Goal: Task Accomplishment & Management: Manage account settings

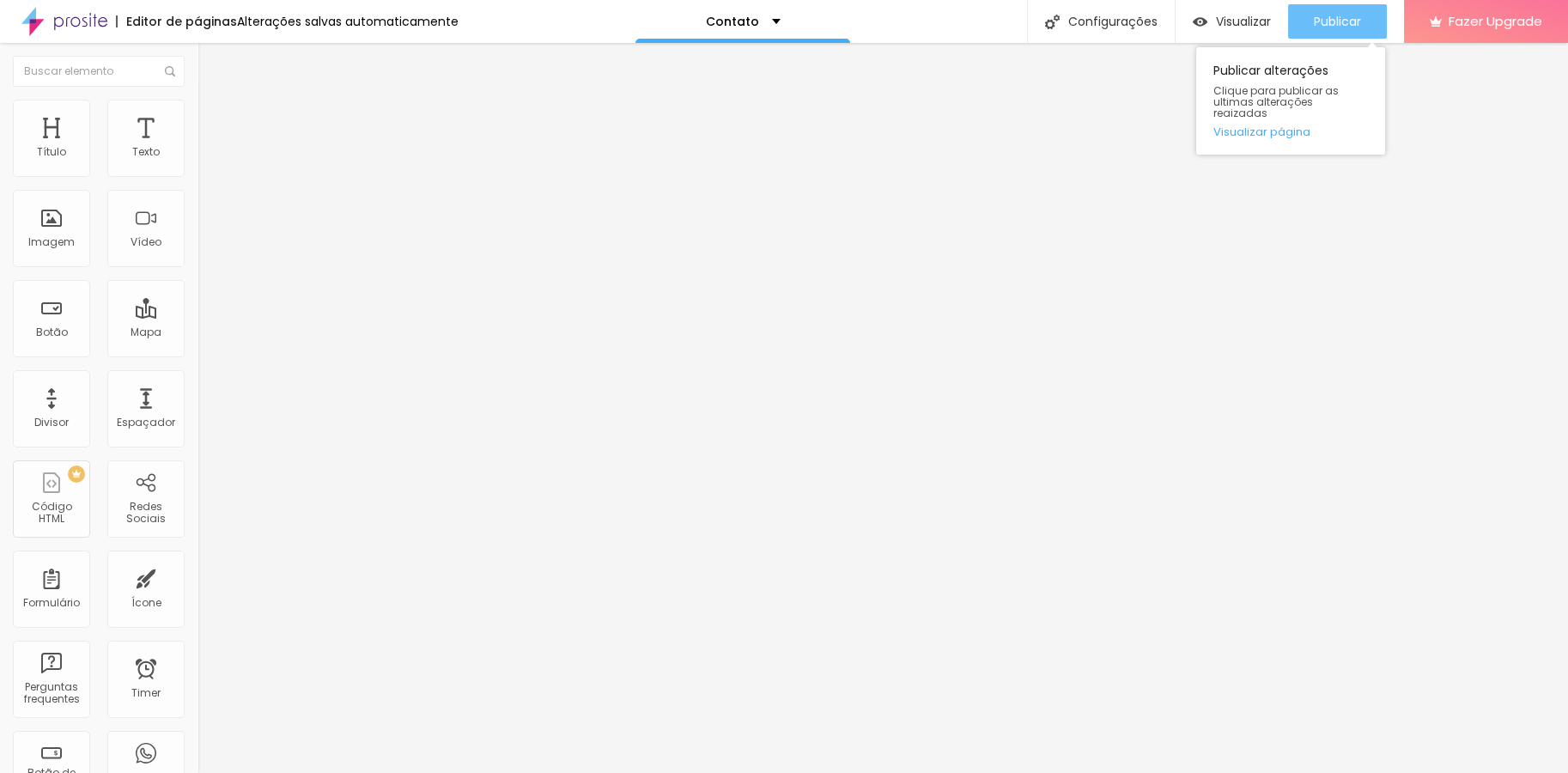
click at [1341, 10] on div "Publicar" at bounding box center [1338, 21] width 47 height 34
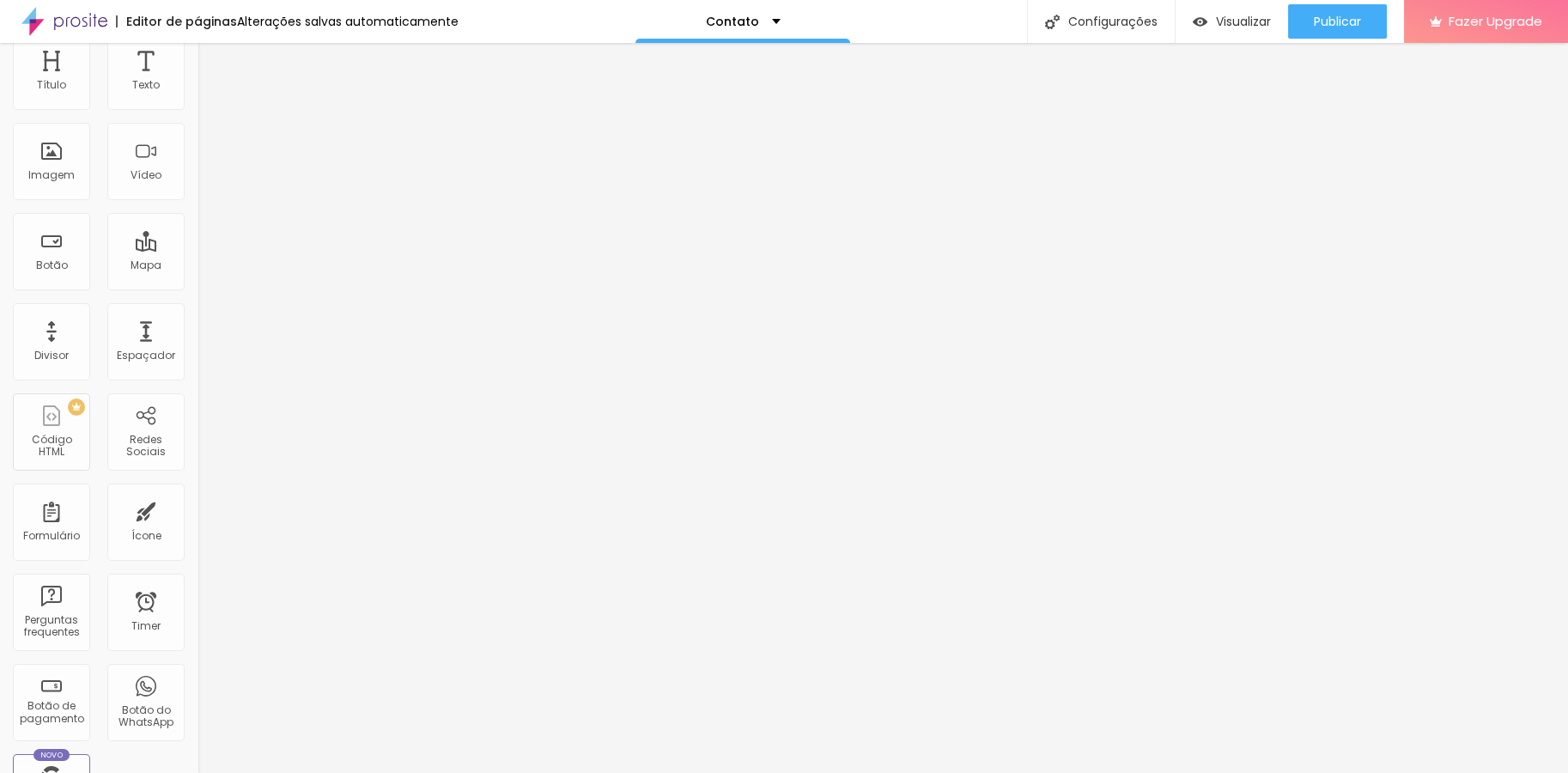
scroll to position [42, 0]
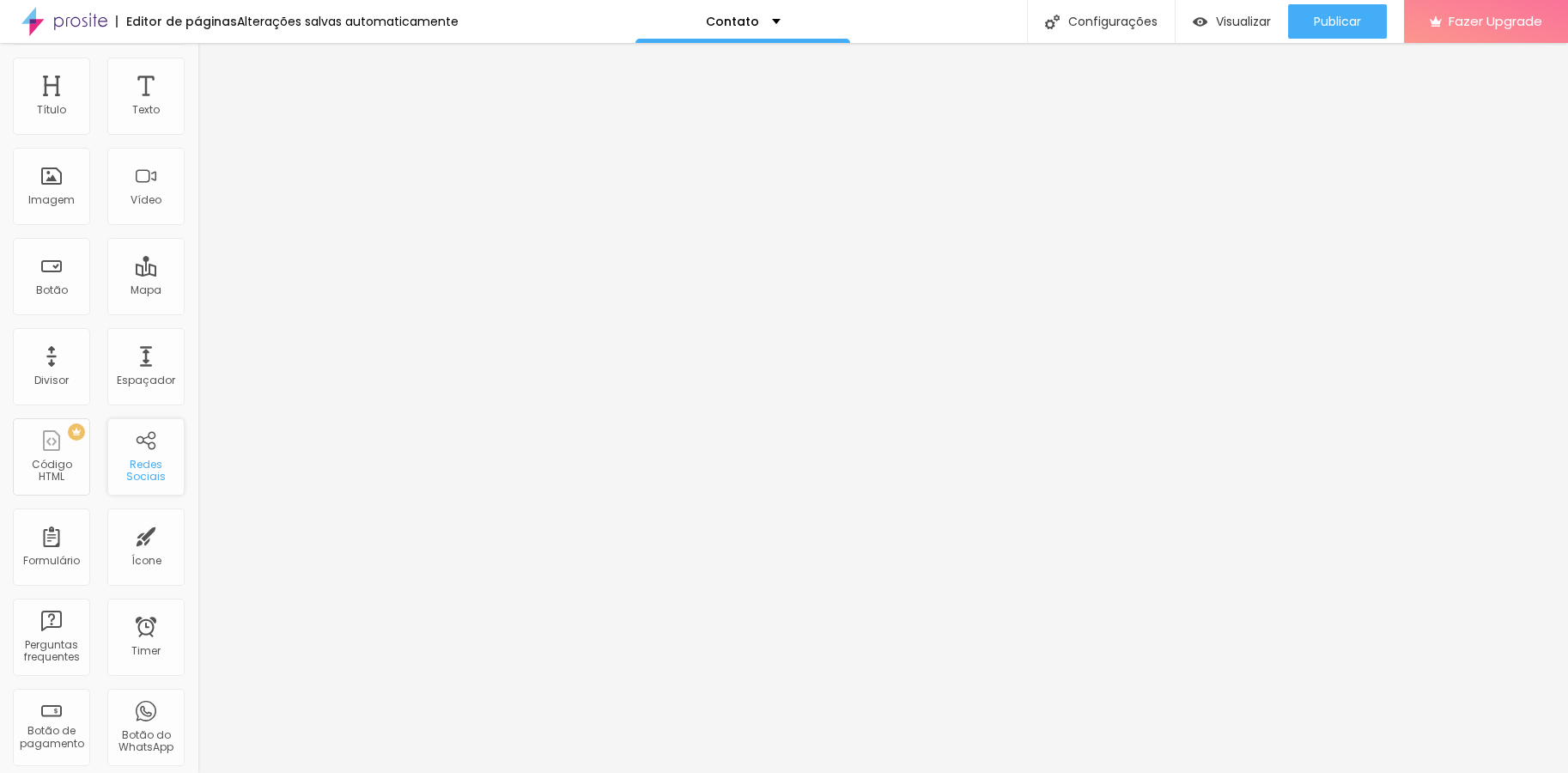
click at [148, 432] on div "Redes Sociais" at bounding box center [146, 457] width 77 height 77
click at [118, 467] on div "Redes Sociais" at bounding box center [145, 471] width 68 height 25
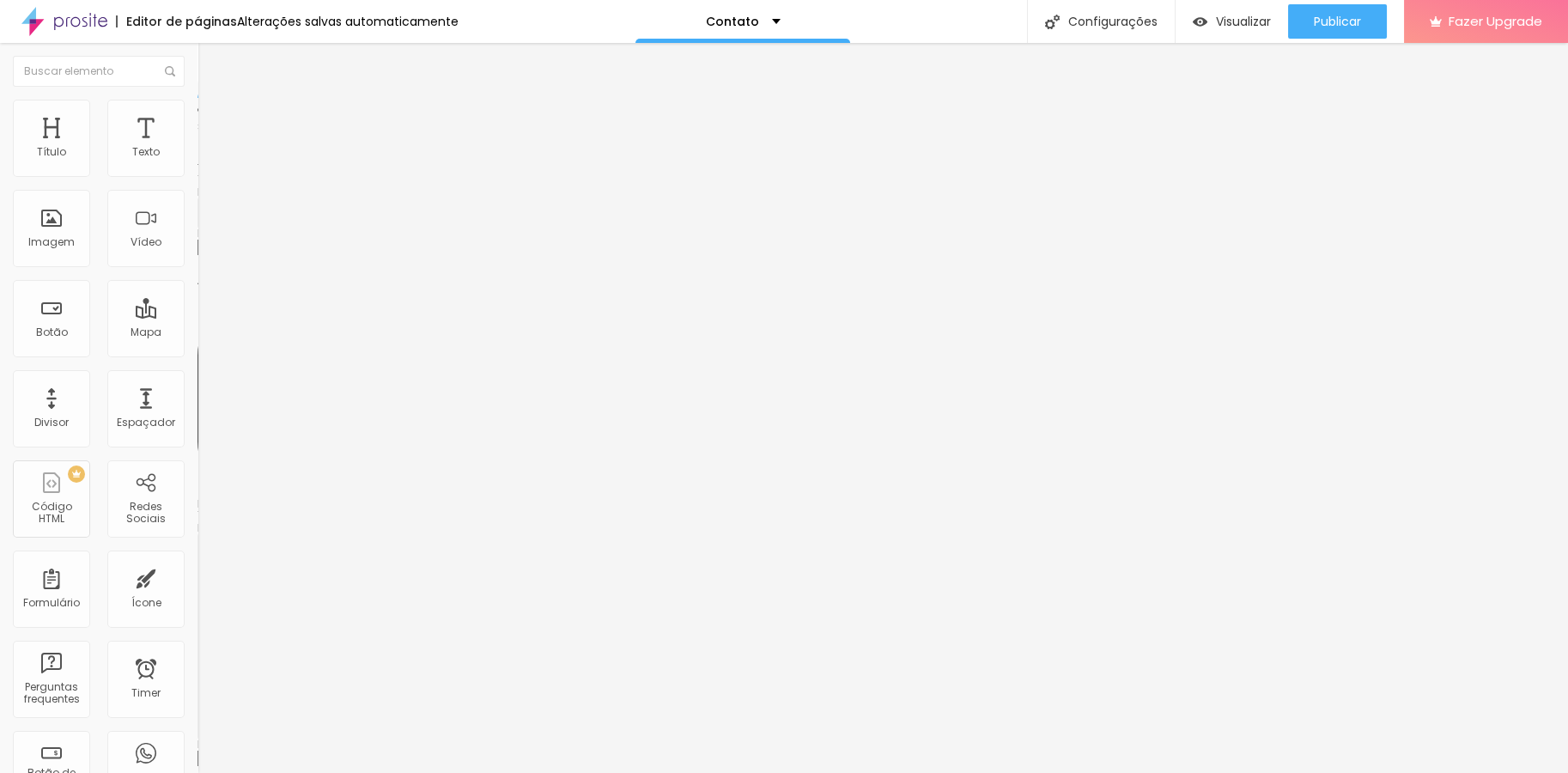
click at [198, 163] on div "TikTok" at bounding box center [296, 168] width 198 height 10
click at [198, 458] on div "Editar Redes Sociais Conteúdo Estilo Avançado TikTok Rede social TikTok Endereç…" at bounding box center [296, 408] width 198 height 730
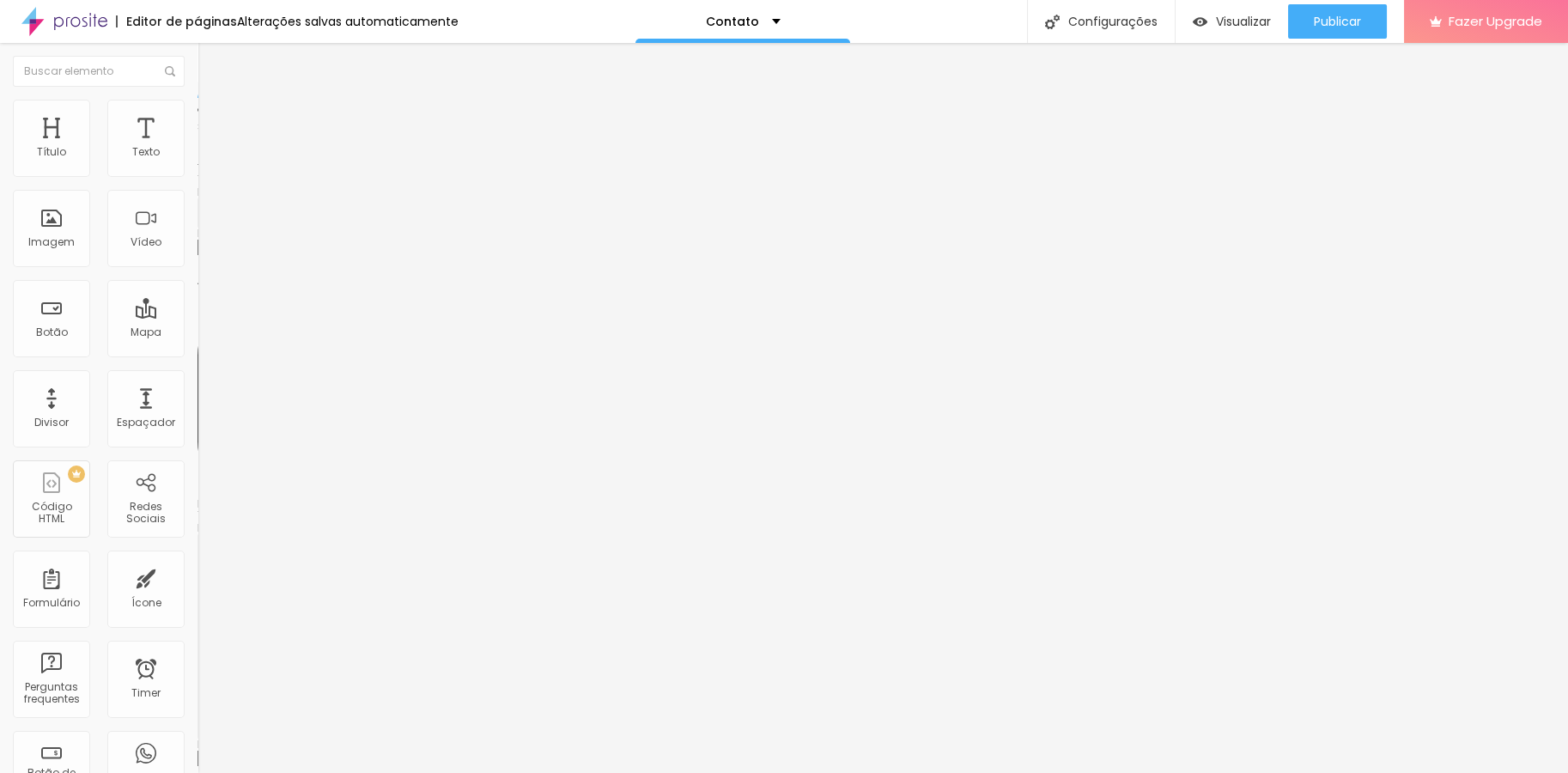
click at [198, 173] on img at bounding box center [204, 179] width 12 height 12
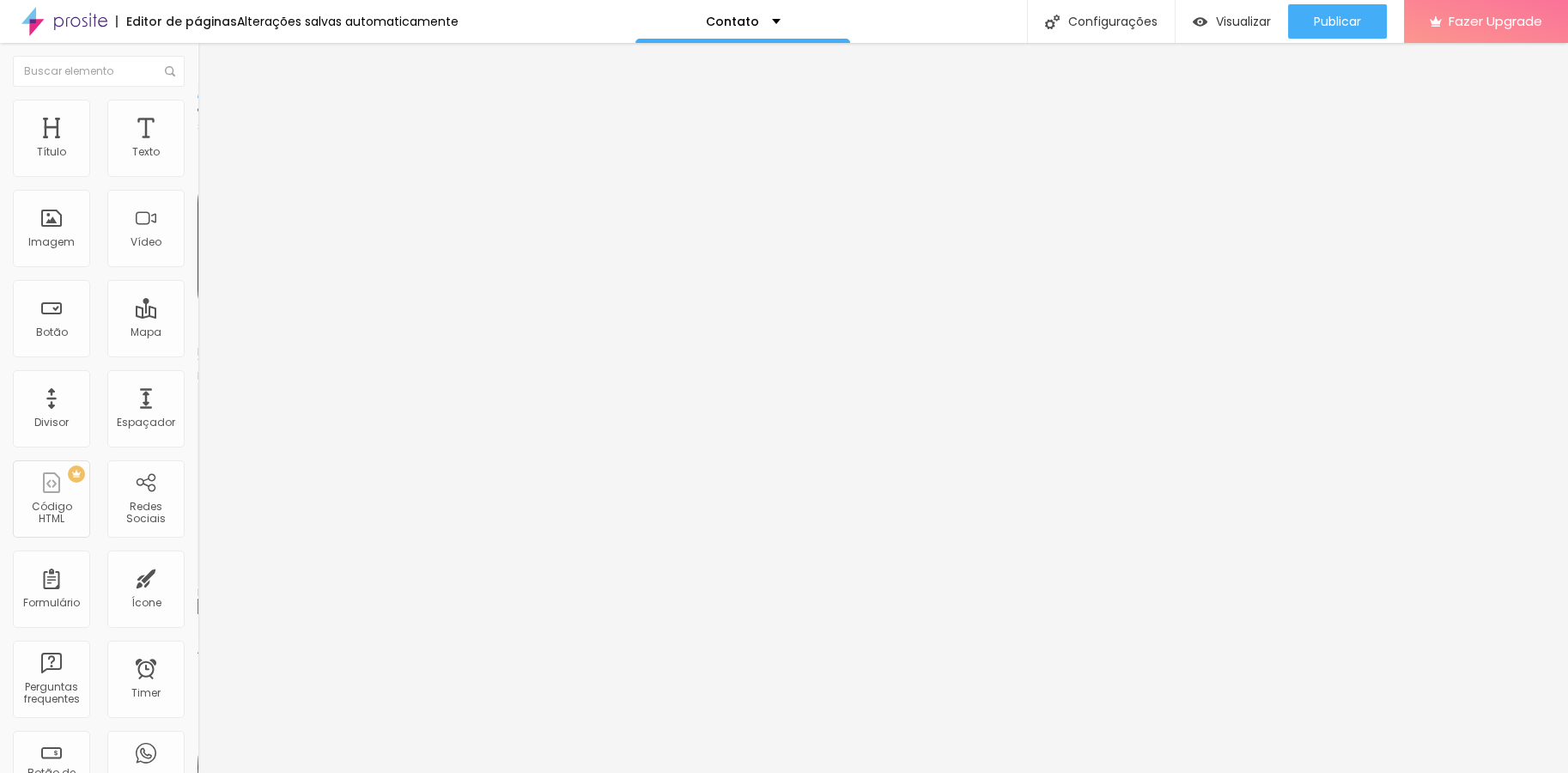
click at [198, 174] on div "Instagram" at bounding box center [296, 252] width 198 height 237
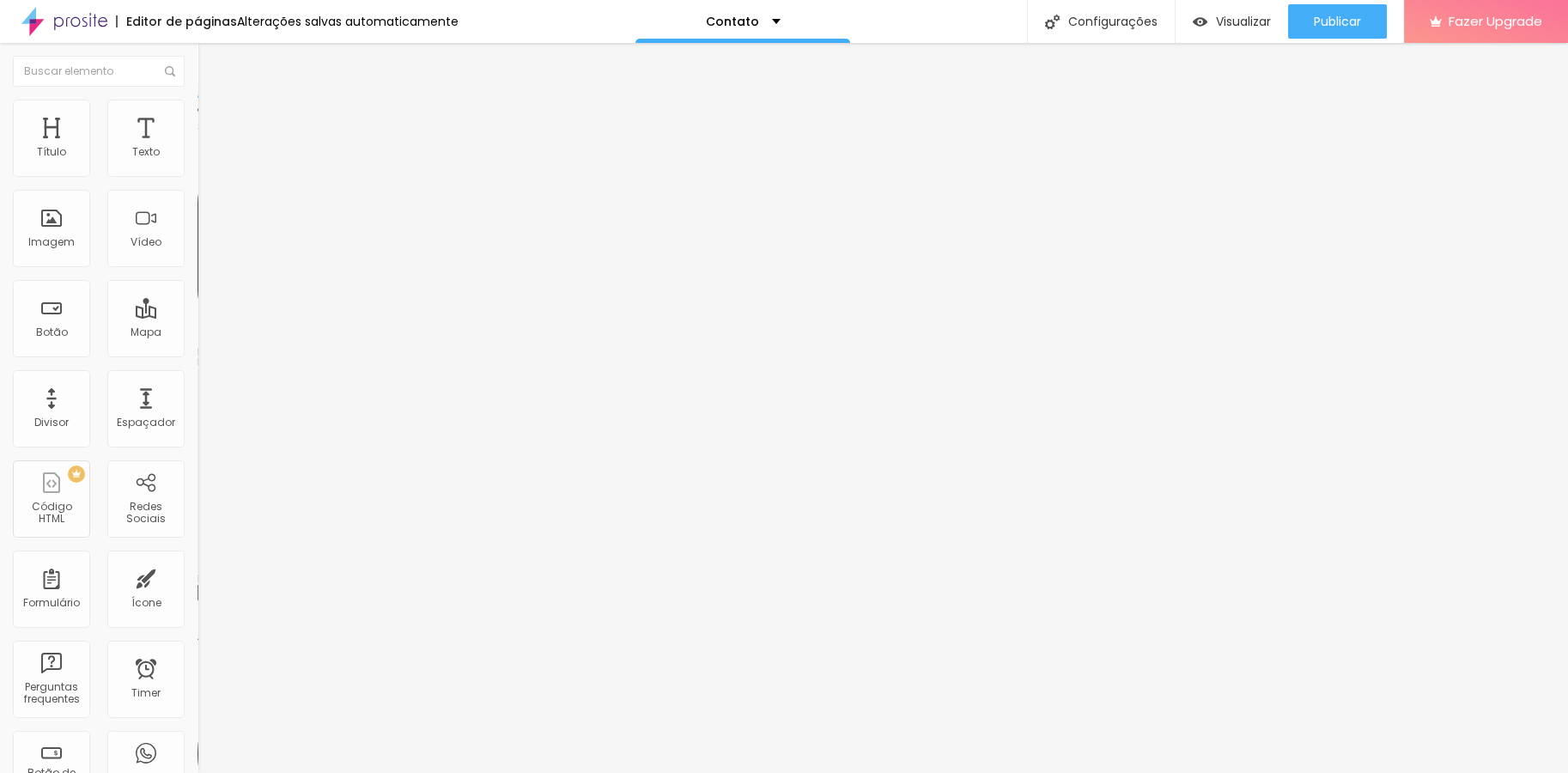
click at [198, 584] on input "https://" at bounding box center [300, 592] width 206 height 17
paste input "[URL][DOMAIN_NAME]"
type input "https://[URL][DOMAIN_NAME]"
click at [198, 452] on div "Editar Redes Sociais Conteúdo Estilo Avançado Instagram Rede social Instagram E…" at bounding box center [296, 408] width 198 height 730
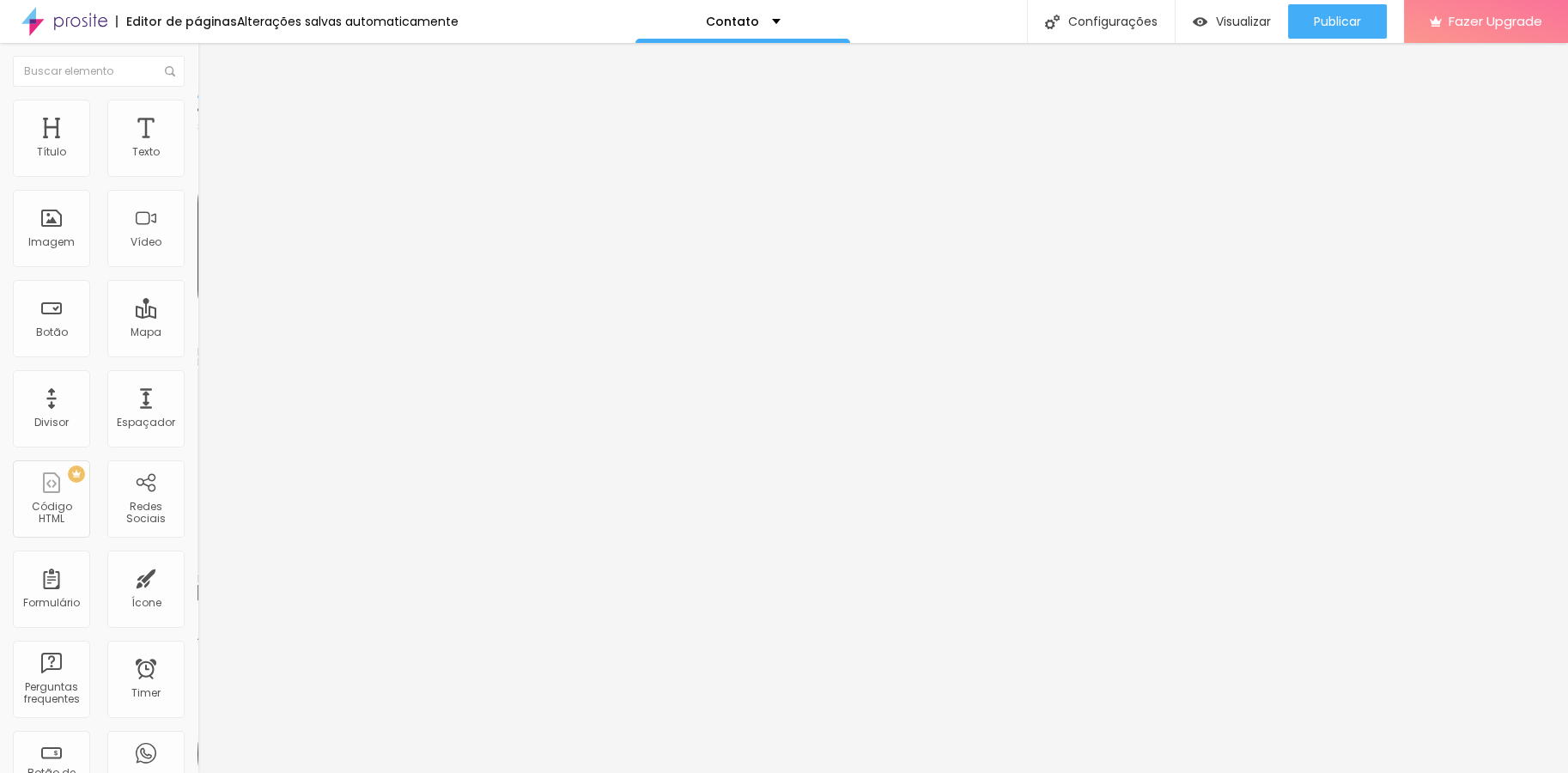
scroll to position [0, 0]
click at [1363, 28] on button "Publicar" at bounding box center [1338, 21] width 98 height 34
click at [1340, 25] on span "Publicar" at bounding box center [1338, 22] width 47 height 14
click at [198, 102] on img at bounding box center [206, 107] width 16 height 16
click at [198, 107] on img at bounding box center [206, 107] width 16 height 16
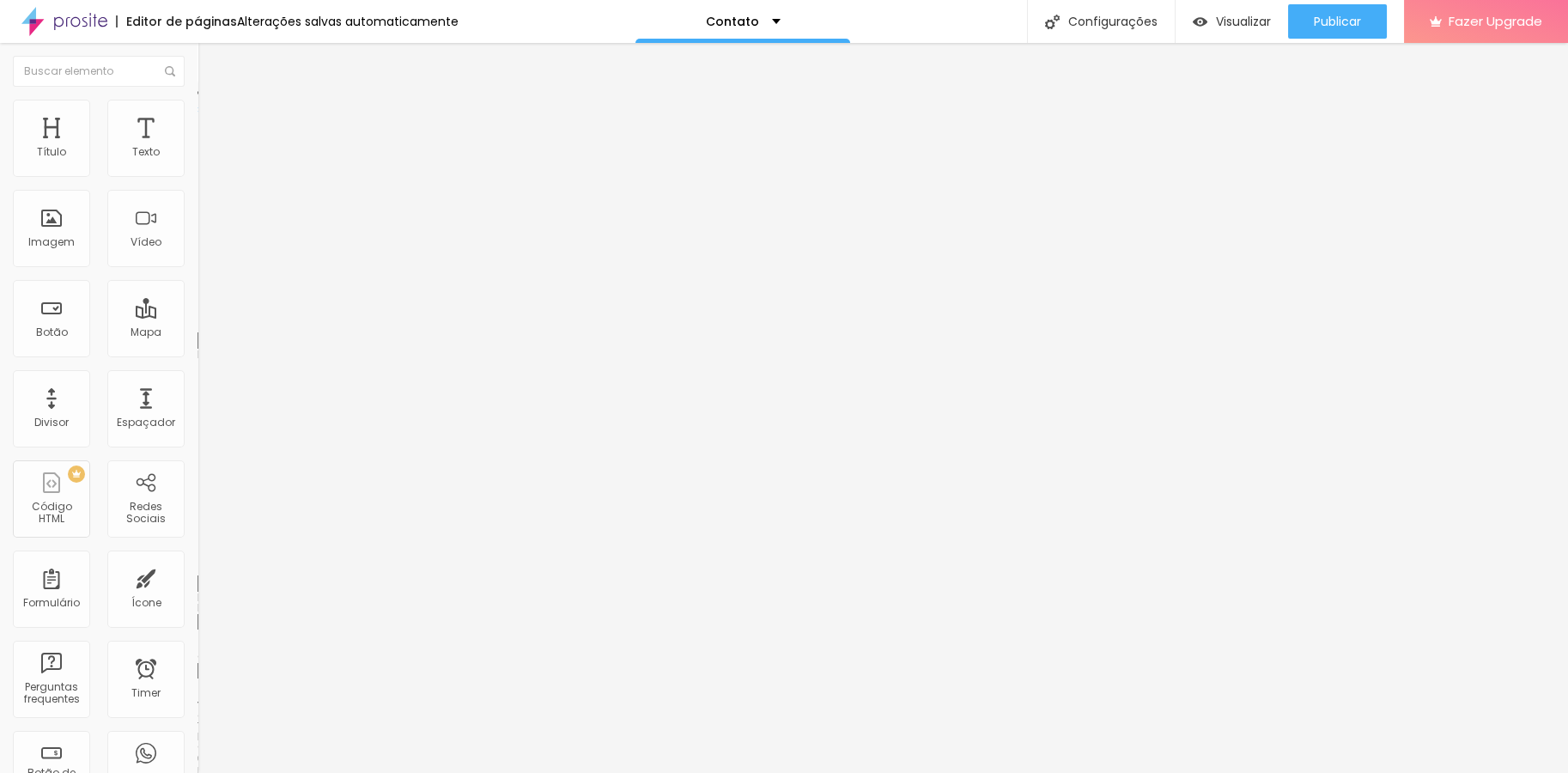
click at [198, 613] on input "text" at bounding box center [300, 621] width 206 height 17
paste input "[URL][DOMAIN_NAME]"
type input "[URL][DOMAIN_NAME]"
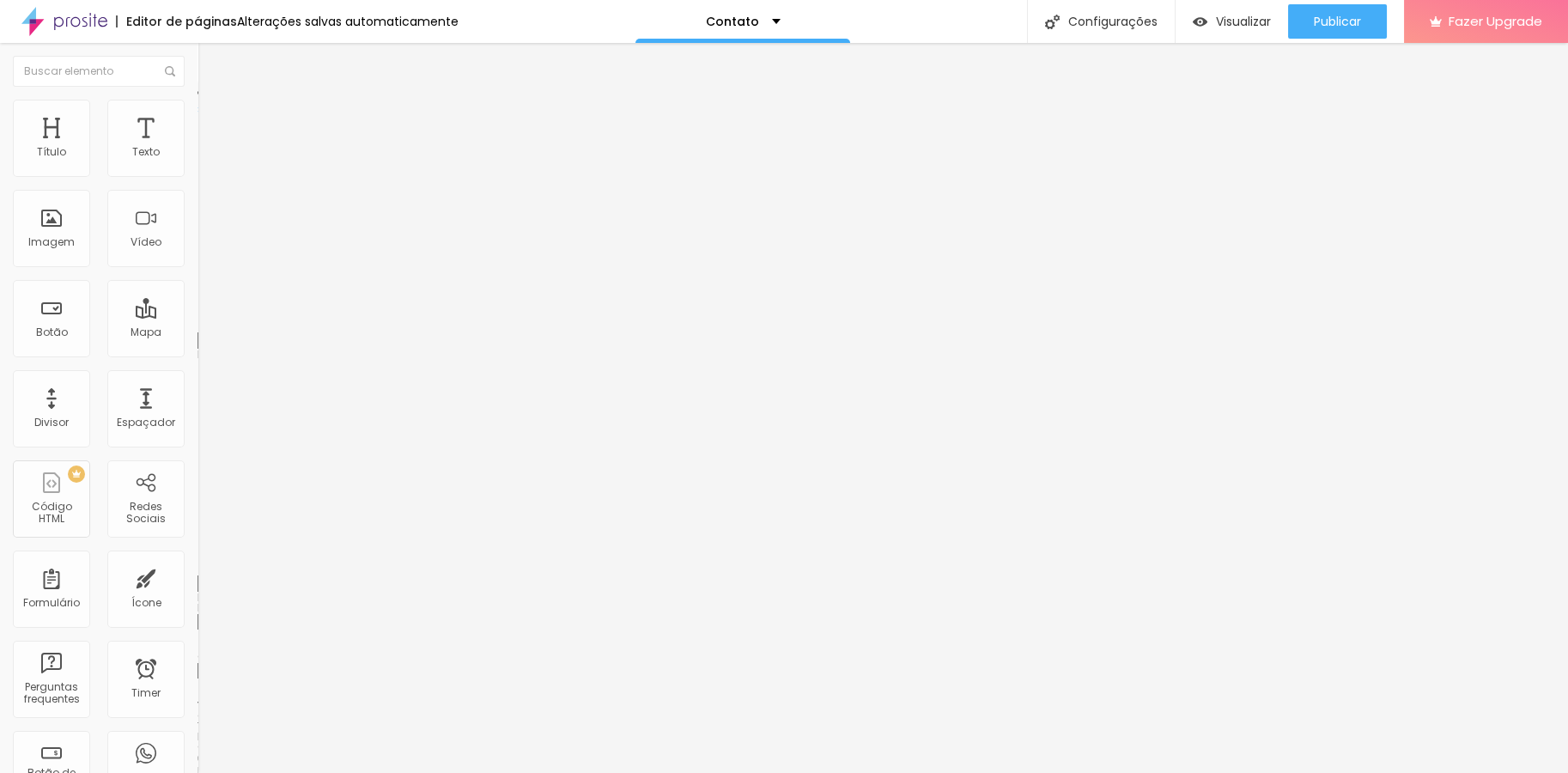
scroll to position [0, 0]
click at [198, 652] on div "Classes Html" at bounding box center [296, 673] width 198 height 42
click at [198, 662] on input "text" at bounding box center [300, 670] width 206 height 17
click at [198, 99] on li "Estilo" at bounding box center [296, 91] width 198 height 17
click at [1336, 21] on span "Publicar" at bounding box center [1338, 22] width 47 height 14
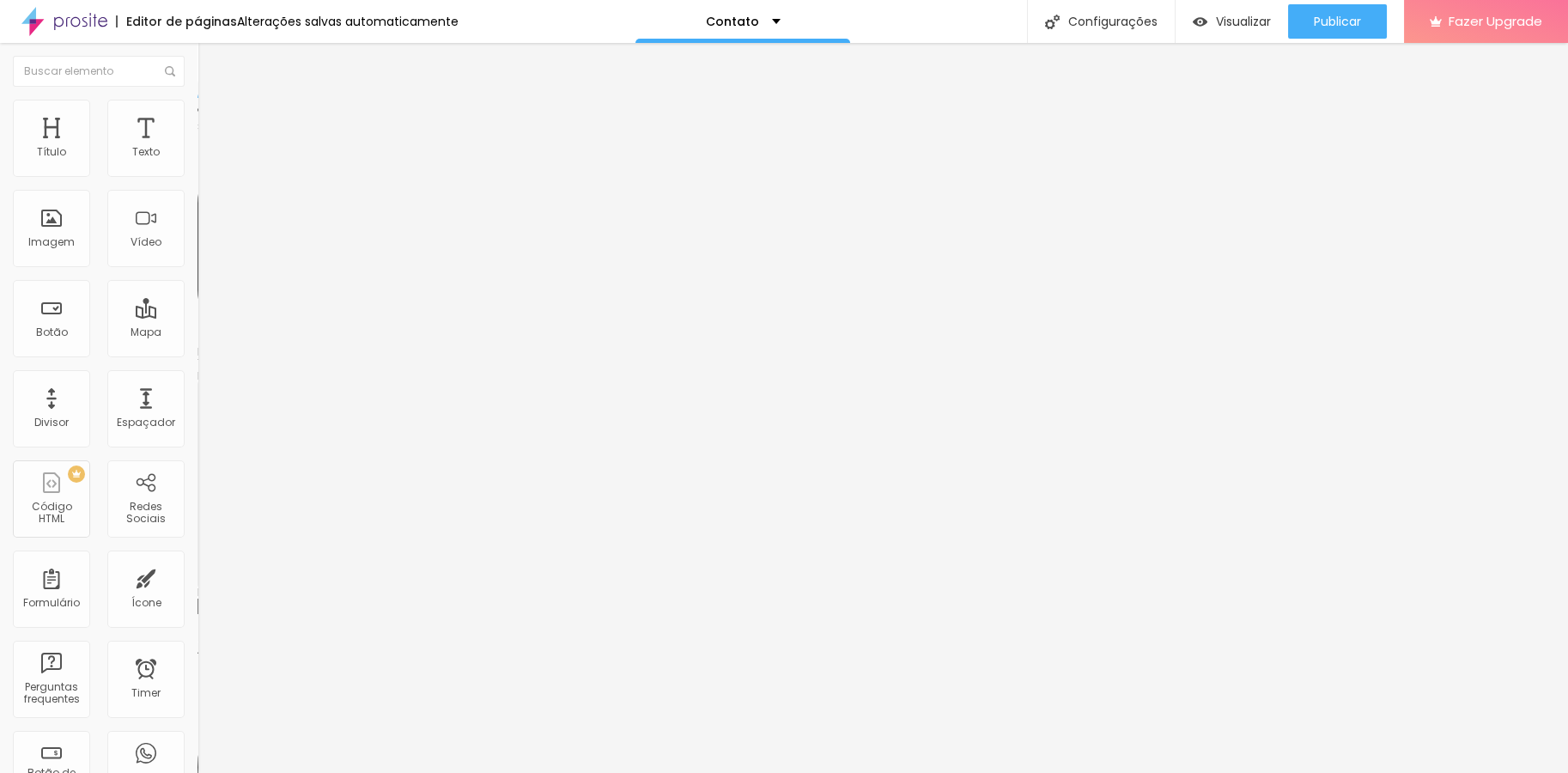
paste input "[URL][DOMAIN_NAME]"
type input "https://[URL][DOMAIN_NAME]"
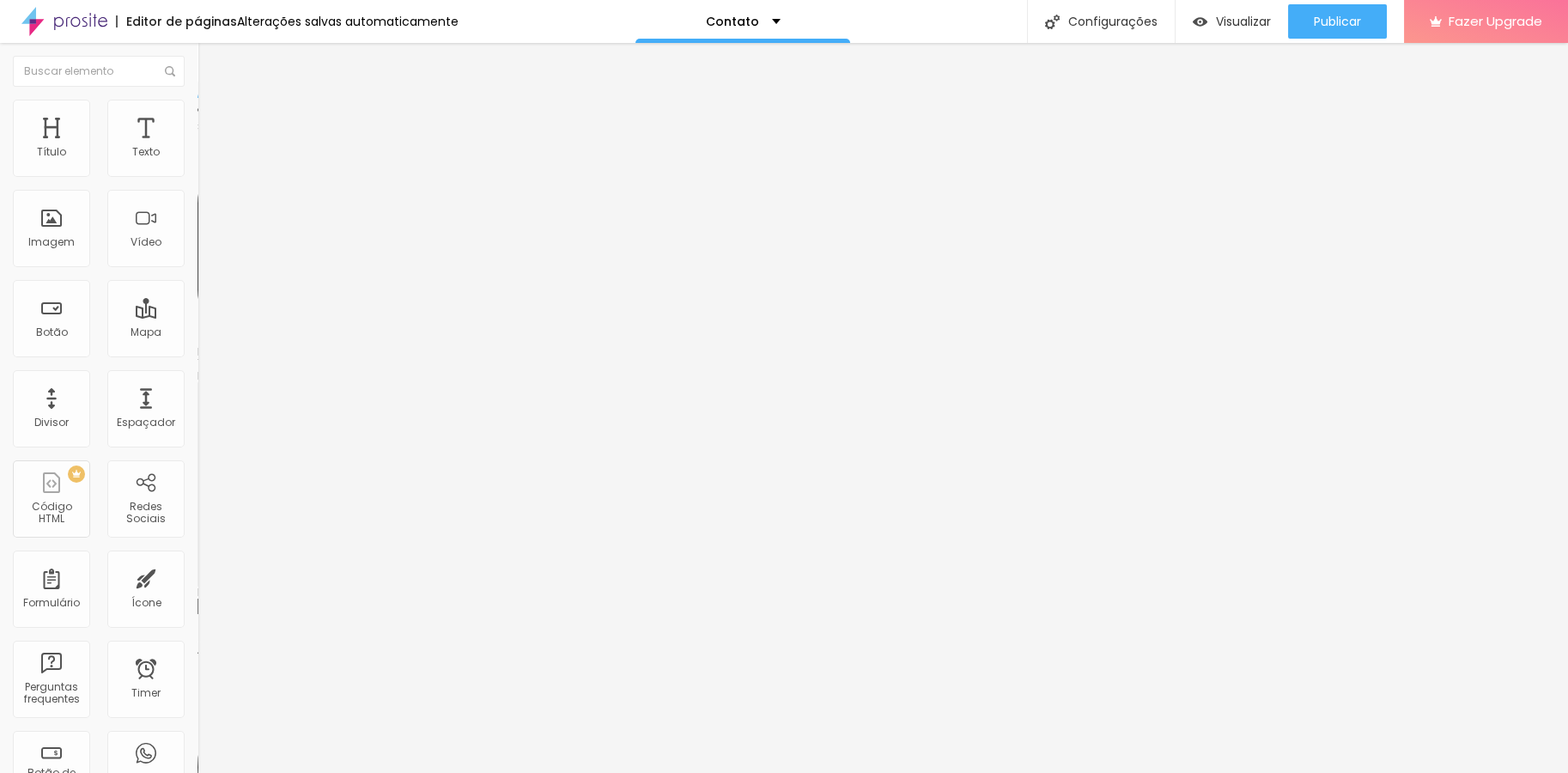
scroll to position [0, 0]
drag, startPoint x: 18, startPoint y: 205, endPoint x: 21, endPoint y: 161, distance: 44.1
click at [198, 161] on div "Instagram Rede social Instagram Endereço URL https://[URL][DOMAIN_NAME] Abrir e…" at bounding box center [296, 648] width 198 height 1029
type input "https://[URL][DOMAIN_NAME]"
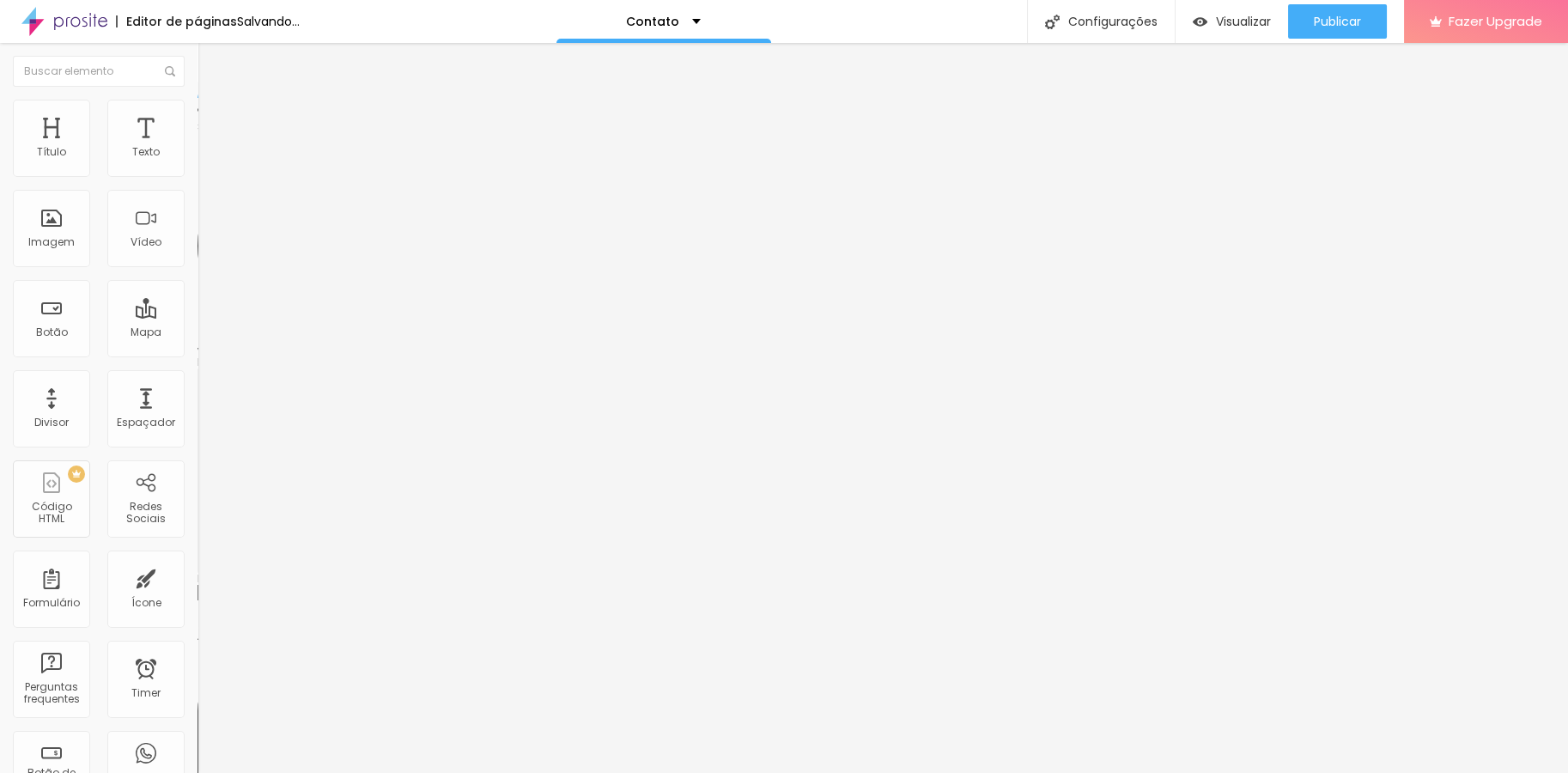
click at [198, 484] on div "Editar Redes Sociais Conteúdo Estilo Avançado WhatsApp Rede social WhatsApp End…" at bounding box center [296, 408] width 198 height 730
click at [198, 111] on li "Avançado" at bounding box center [296, 107] width 198 height 17
click at [198, 662] on input "text" at bounding box center [300, 670] width 206 height 17
click at [198, 613] on input "text" at bounding box center [300, 621] width 206 height 17
paste input "[URL][DOMAIN_NAME]"
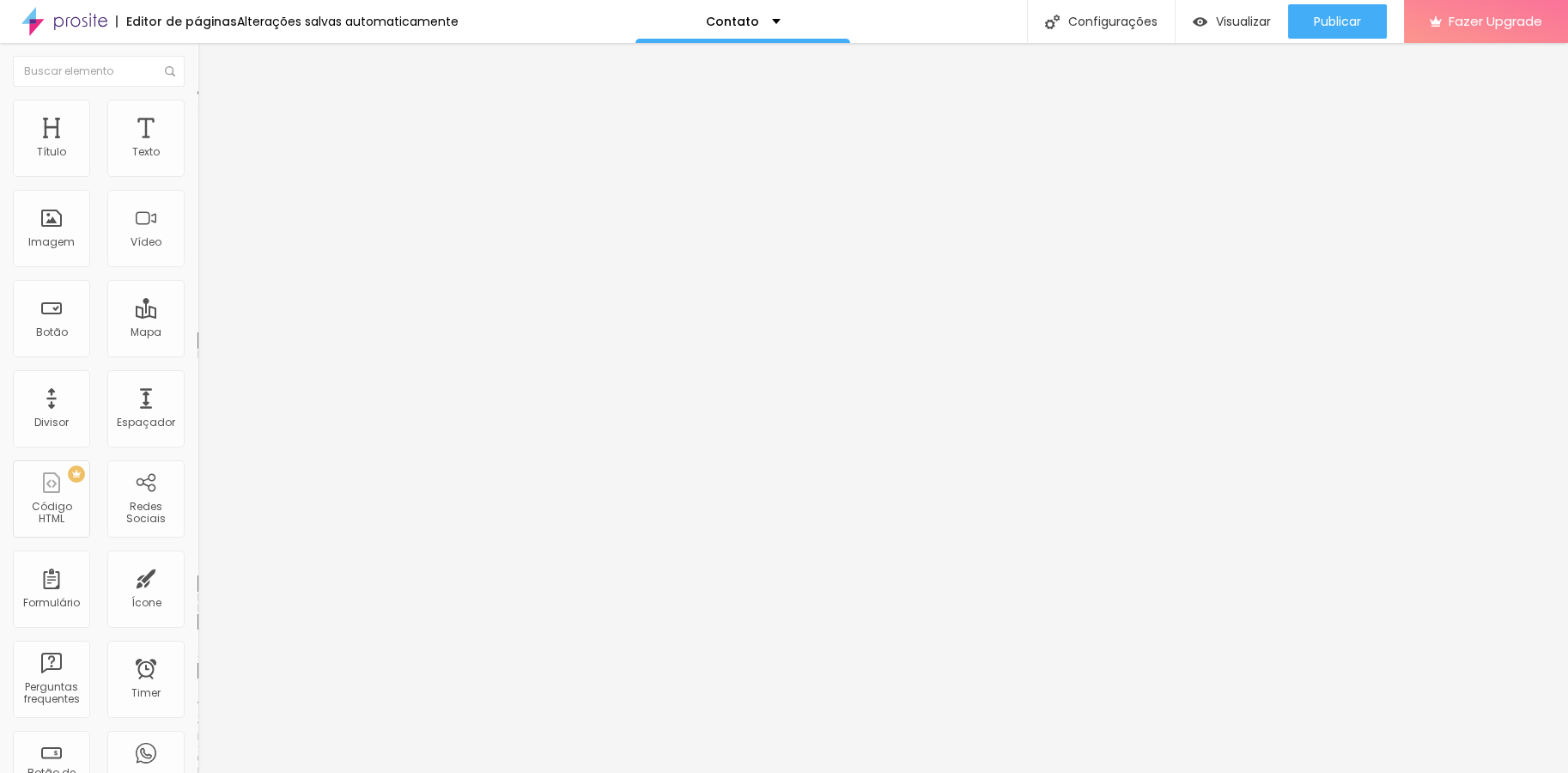
type input "[URL][DOMAIN_NAME]"
click at [211, 67] on div "Editar Texto" at bounding box center [259, 63] width 98 height 14
click at [1326, 24] on span "Publicar" at bounding box center [1338, 22] width 47 height 14
click at [1366, 15] on button "Publicar" at bounding box center [1338, 21] width 98 height 34
